Goal: Information Seeking & Learning: Learn about a topic

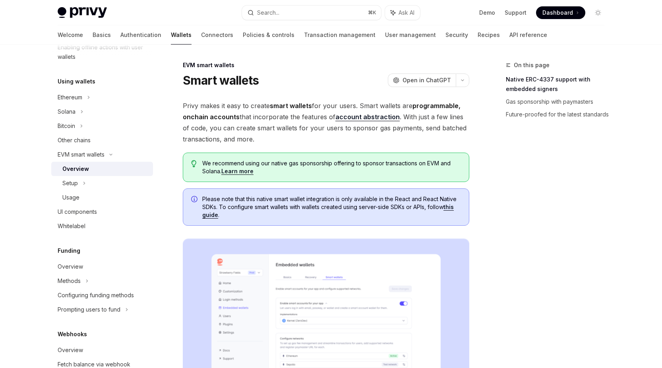
scroll to position [173, 0]
click at [83, 183] on icon at bounding box center [84, 182] width 3 height 10
type textarea "*"
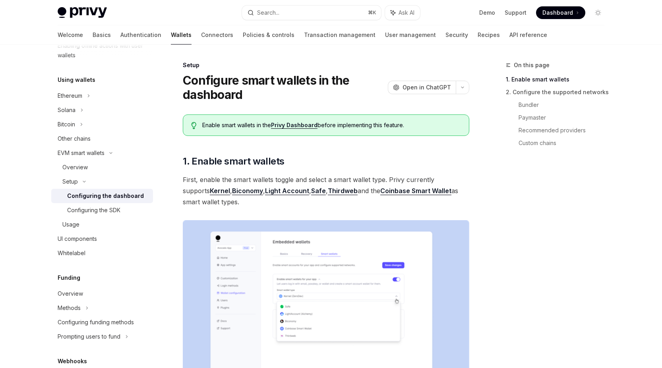
click at [210, 192] on link "Kernel" at bounding box center [220, 191] width 20 height 8
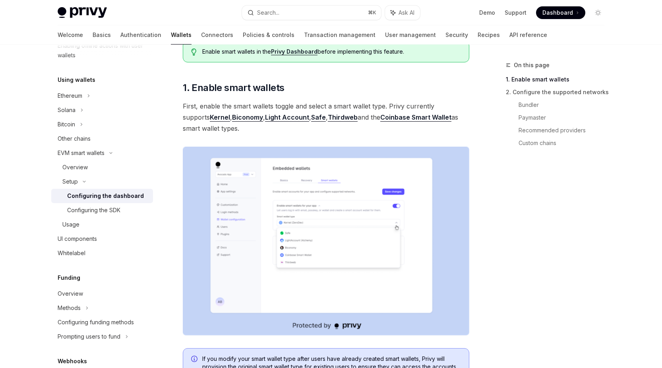
scroll to position [74, 0]
click at [265, 116] on link "Light Account" at bounding box center [287, 117] width 44 height 8
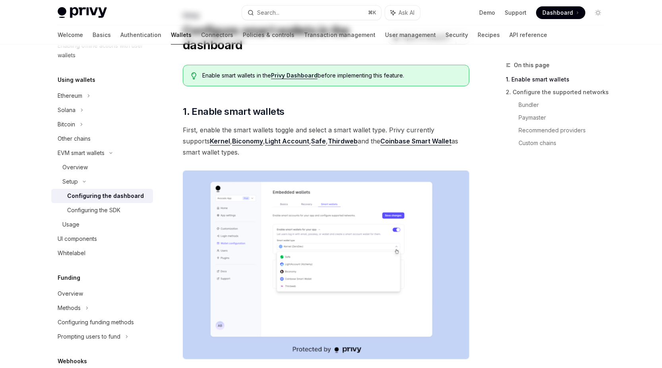
scroll to position [0, 0]
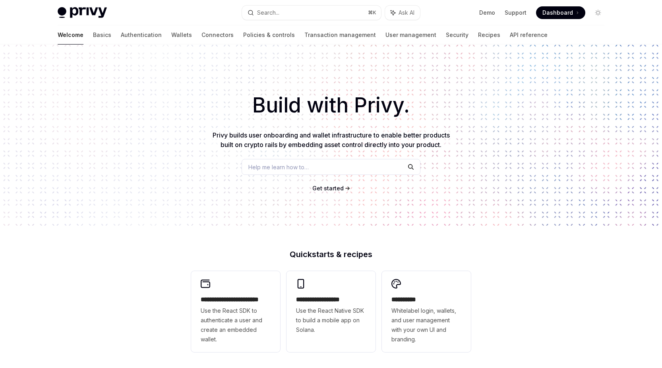
click at [320, 168] on div "Help me learn how to…" at bounding box center [331, 167] width 179 height 16
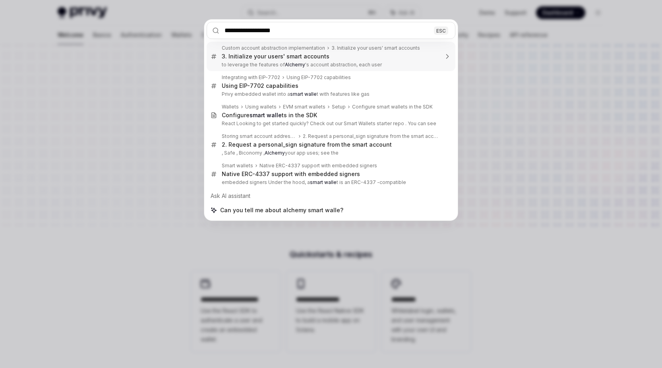
type input "**********"
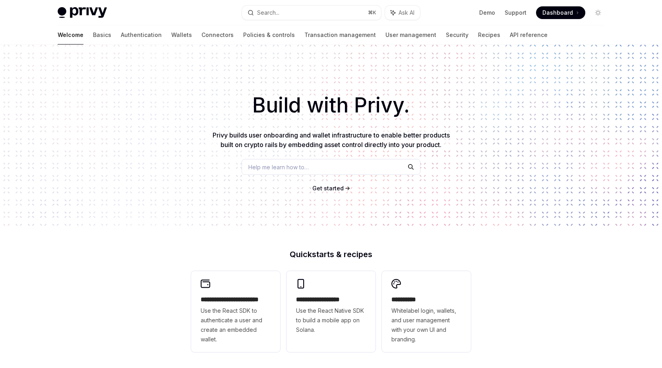
type textarea "*"
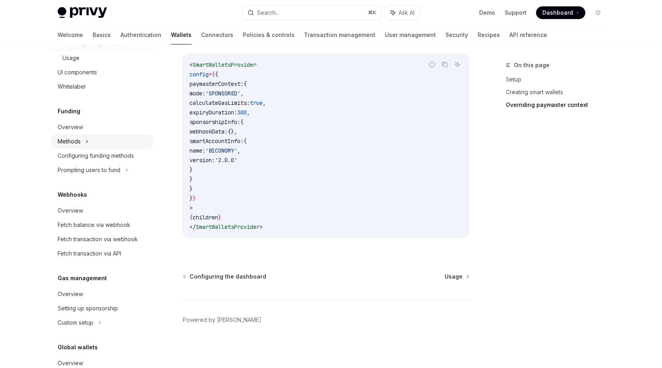
scroll to position [386, 0]
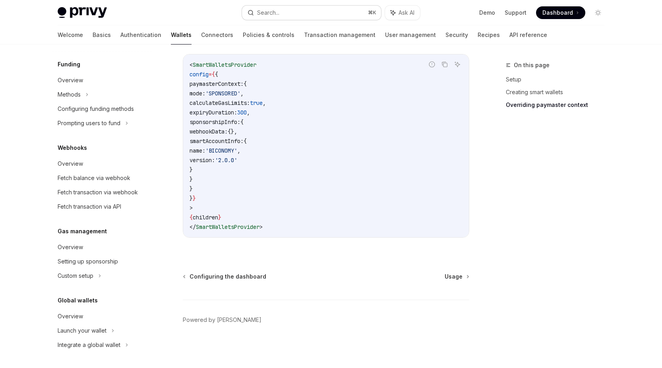
click at [321, 12] on button "Search... ⌘ K" at bounding box center [311, 13] width 139 height 14
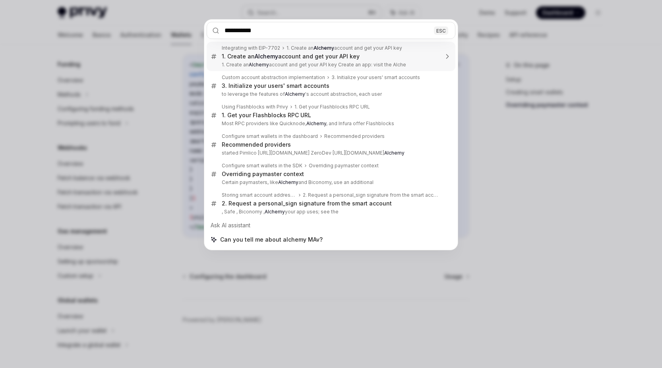
type input "**********"
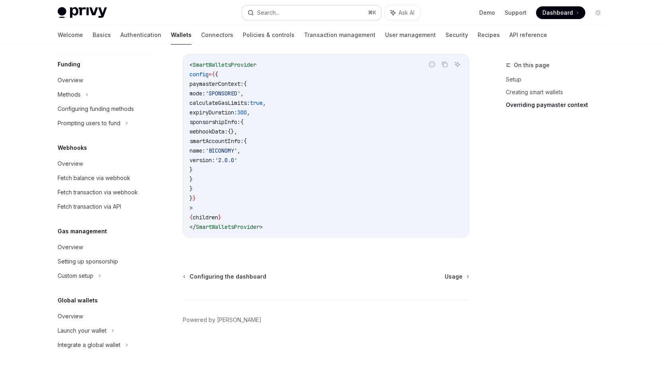
type textarea "*"
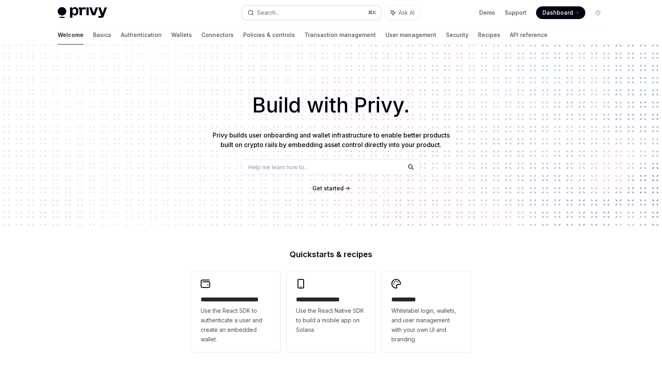
click at [295, 14] on button "Search... ⌘ K" at bounding box center [311, 13] width 139 height 14
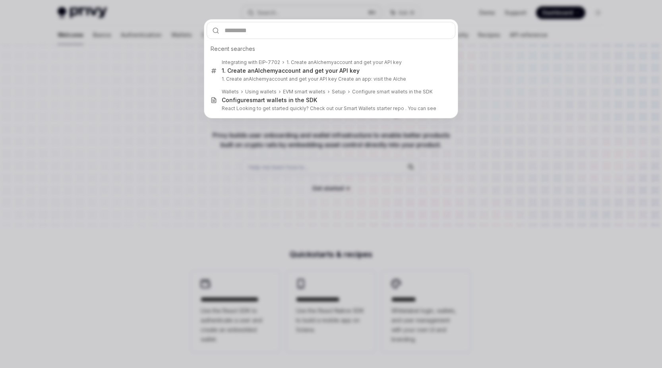
type input "****"
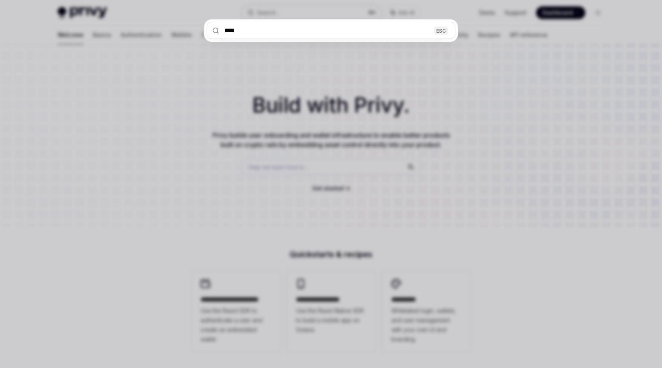
type textarea "*"
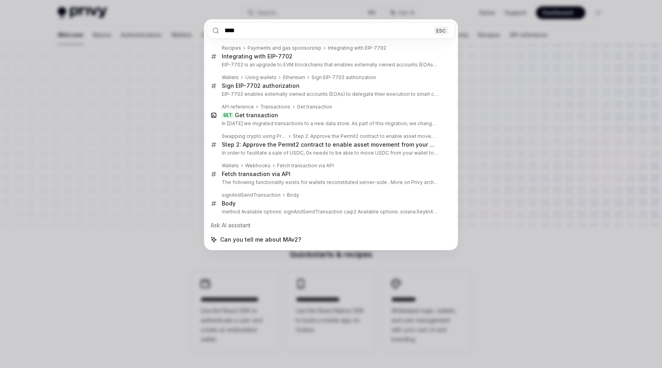
click at [234, 28] on input "****" at bounding box center [331, 30] width 249 height 17
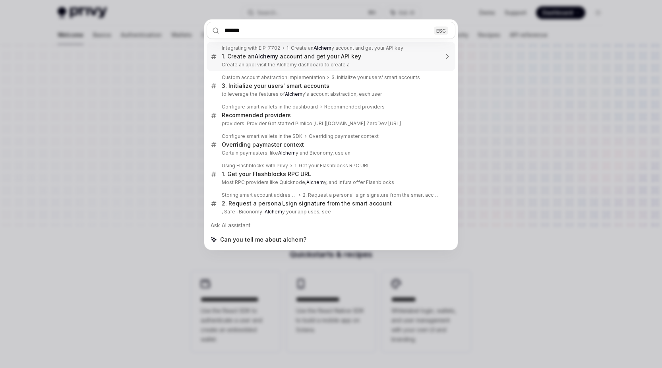
type input "*******"
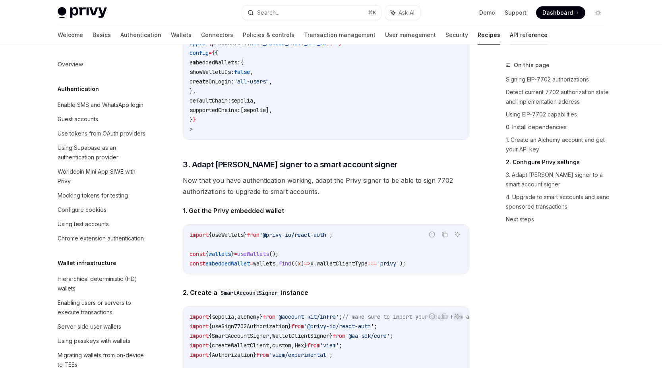
click at [510, 35] on link "API reference" at bounding box center [529, 34] width 38 height 19
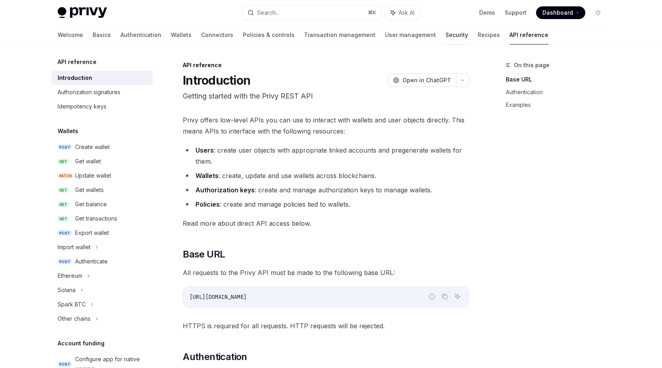
click at [446, 35] on link "Security" at bounding box center [457, 34] width 23 height 19
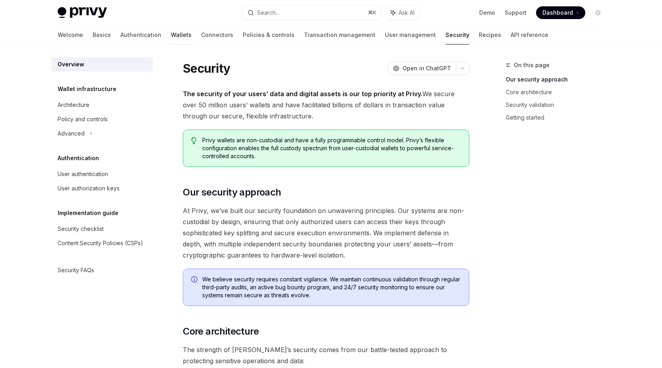
click at [171, 36] on link "Wallets" at bounding box center [181, 34] width 21 height 19
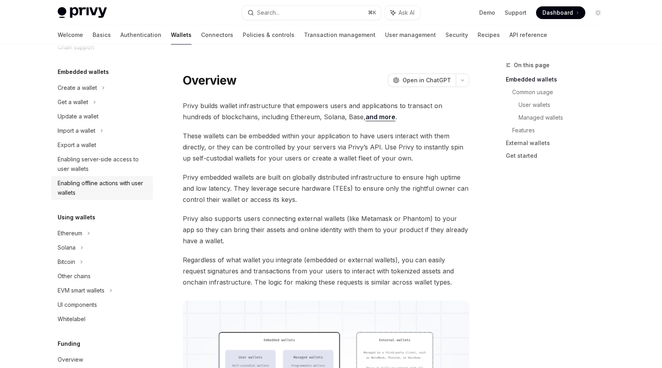
scroll to position [35, 0]
click at [85, 289] on div "EVM smart wallets" at bounding box center [81, 291] width 47 height 10
type textarea "*"
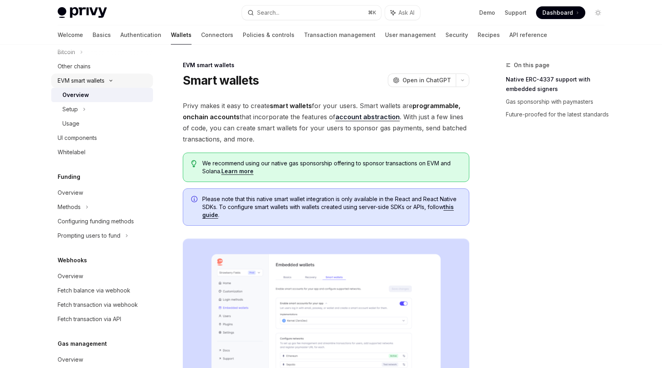
scroll to position [246, 0]
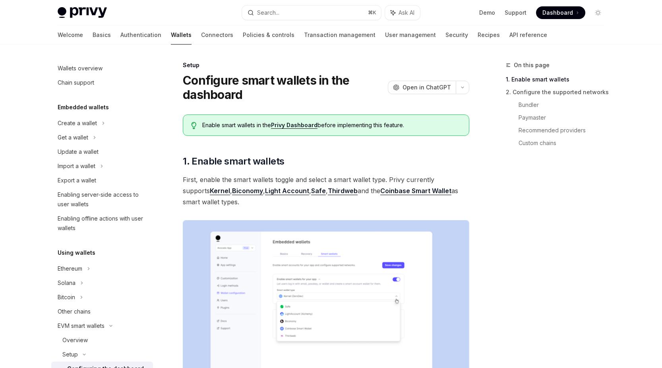
scroll to position [163, 0]
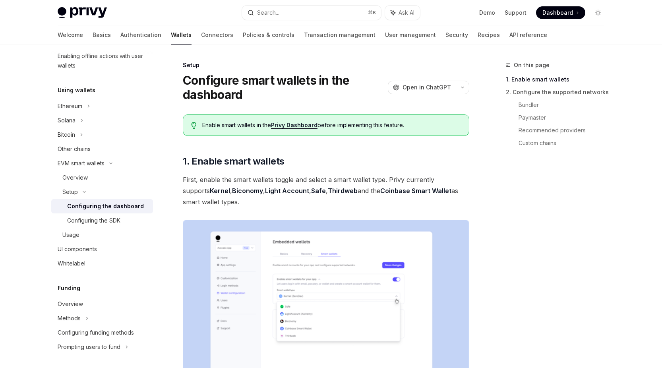
click at [308, 125] on link "Privy Dashboard" at bounding box center [294, 125] width 47 height 7
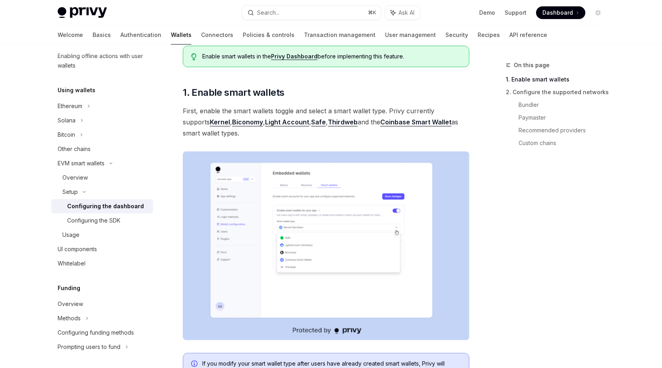
scroll to position [72, 0]
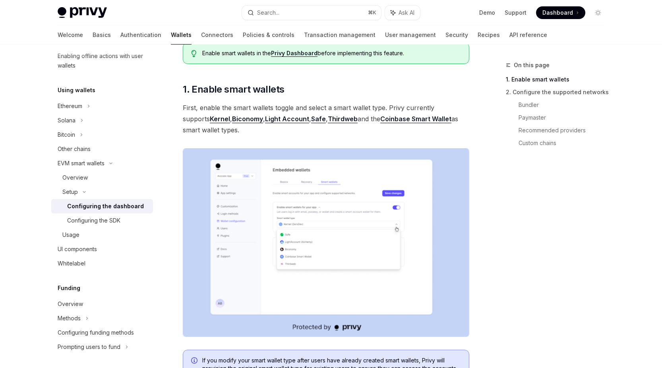
click at [214, 192] on img at bounding box center [326, 242] width 287 height 189
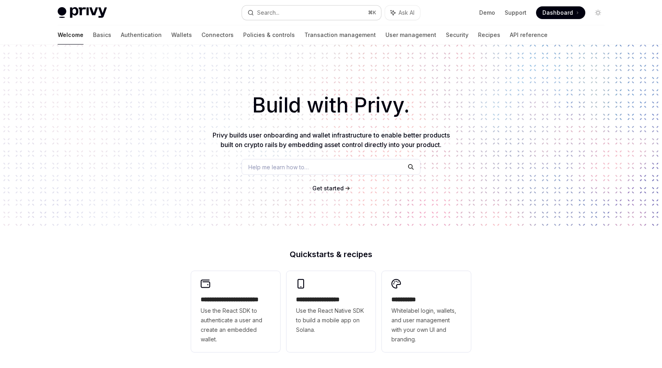
click at [293, 13] on button "Search... ⌘ K" at bounding box center [311, 13] width 139 height 14
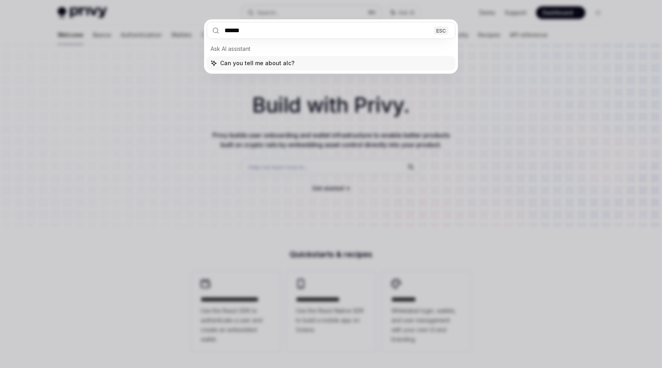
type input "*******"
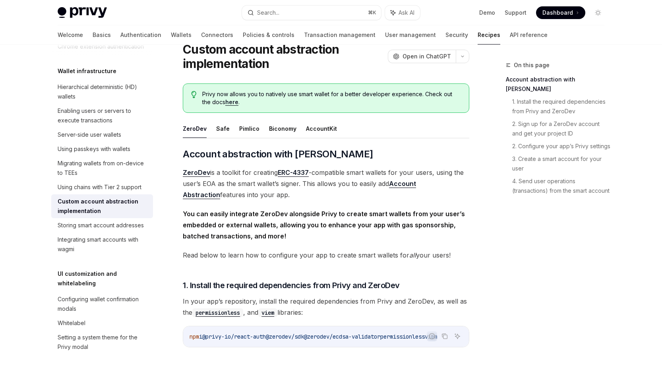
scroll to position [31, 0]
click at [318, 132] on button "AccountKit" at bounding box center [321, 129] width 31 height 19
type textarea "*"
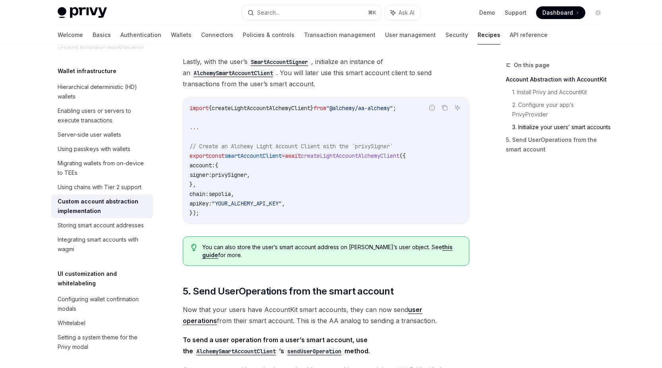
scroll to position [1183, 0]
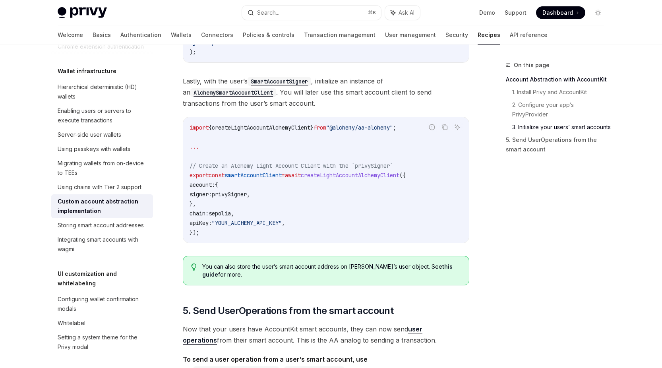
click at [251, 88] on code "AlchemySmartAccountClient" at bounding box center [233, 92] width 86 height 9
